Goal: Task Accomplishment & Management: Manage account settings

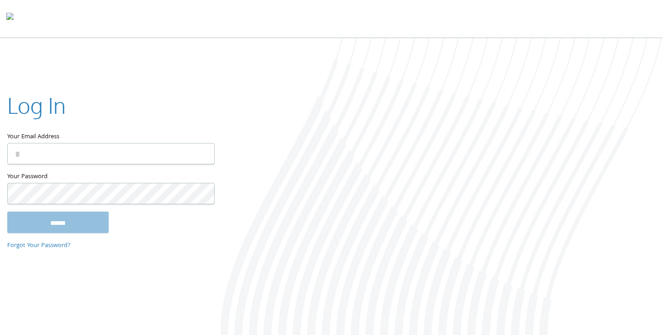
type input "**********"
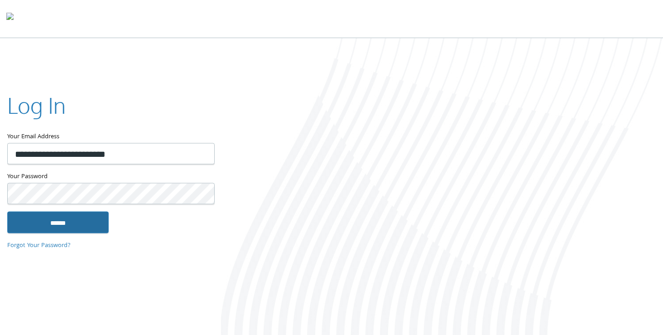
click at [83, 225] on input "******" at bounding box center [57, 222] width 101 height 22
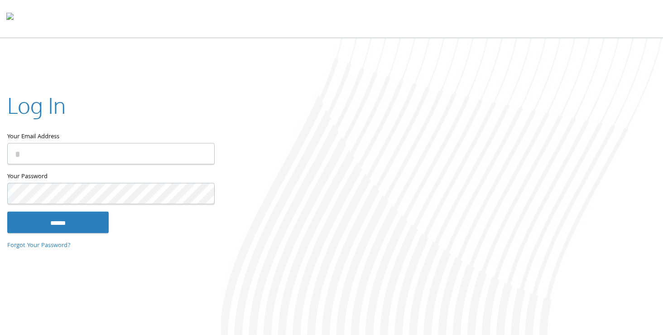
type input "**********"
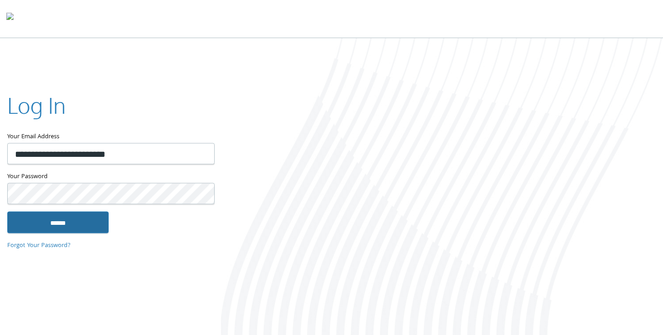
click at [55, 226] on input "******" at bounding box center [57, 222] width 101 height 22
